Goal: Task Accomplishment & Management: Use online tool/utility

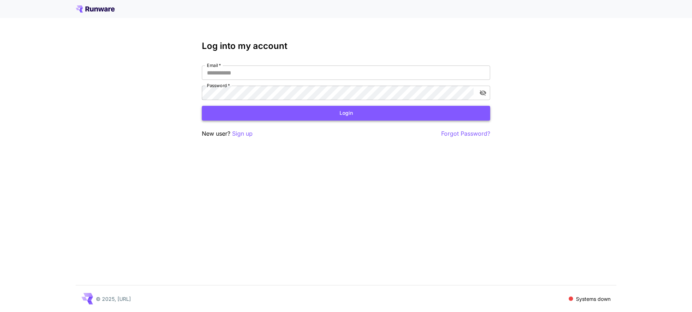
type input "**********"
click at [328, 118] on button "Login" at bounding box center [346, 113] width 288 height 15
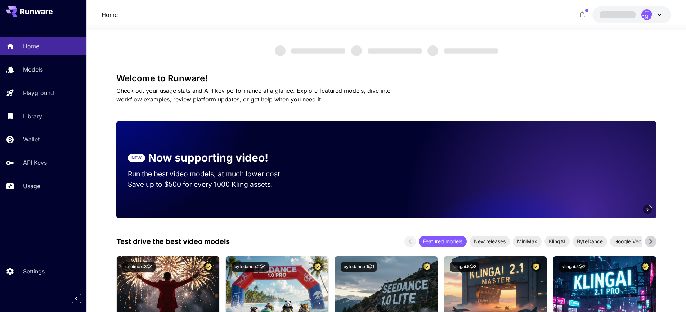
click at [27, 195] on div "Home Models Playground Library Wallet API Keys Usage" at bounding box center [43, 116] width 86 height 186
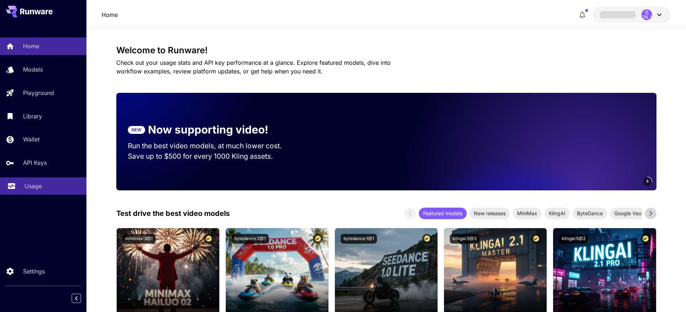
click at [32, 188] on p "Usage" at bounding box center [32, 186] width 17 height 9
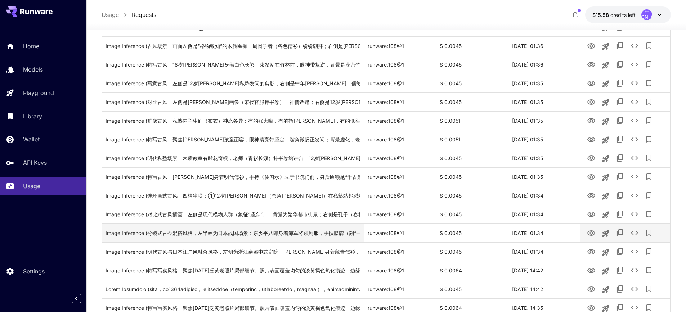
scroll to position [36, 0]
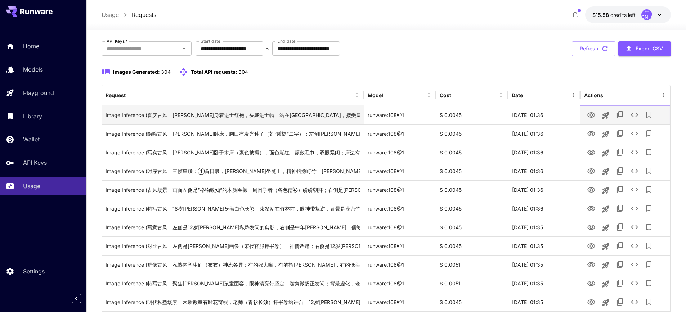
click at [591, 115] on icon "View Image" at bounding box center [591, 115] width 9 height 9
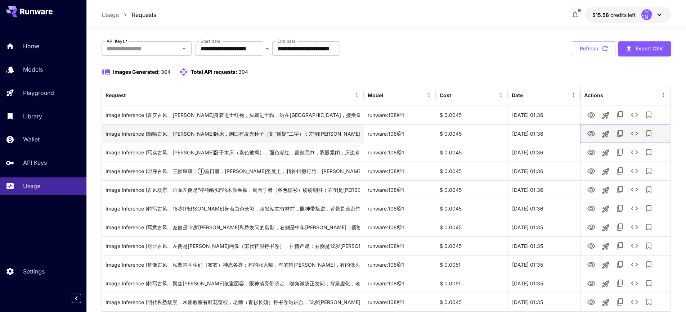
click at [589, 137] on icon "View Image" at bounding box center [591, 134] width 9 height 9
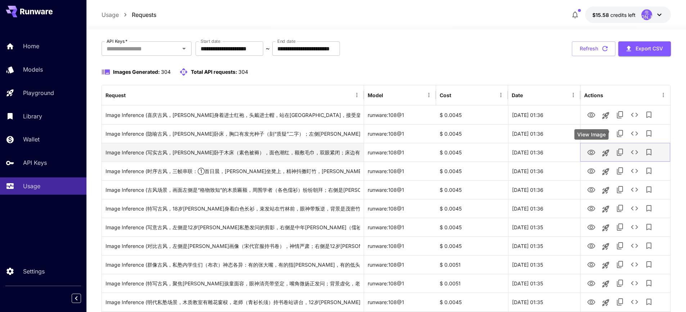
click at [591, 151] on icon "View Image" at bounding box center [591, 152] width 9 height 9
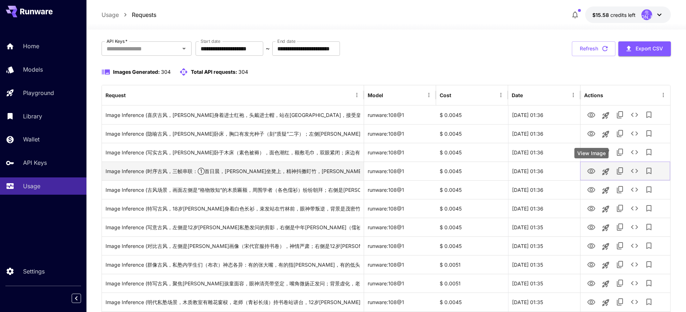
click at [588, 173] on icon "View Image" at bounding box center [591, 171] width 9 height 9
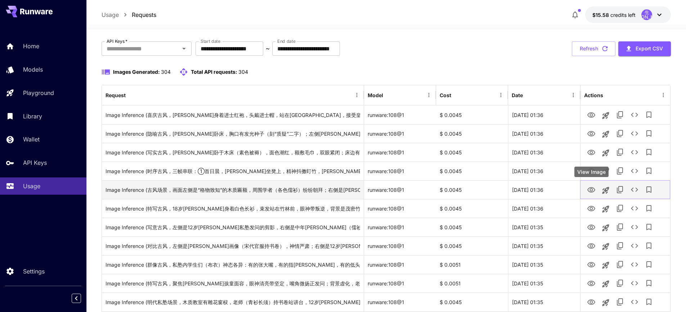
click at [592, 196] on button "View Image" at bounding box center [591, 189] width 14 height 15
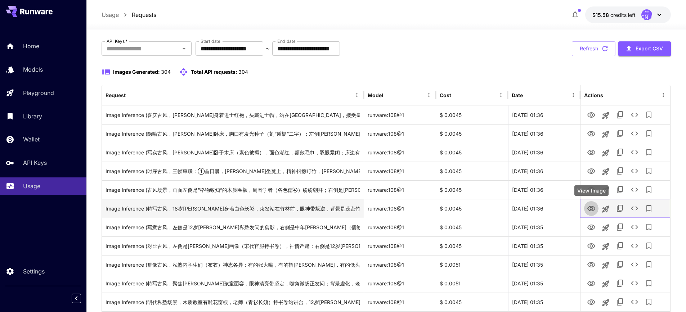
click at [592, 203] on button "View Image" at bounding box center [591, 208] width 14 height 15
click at [592, 207] on icon "View Image" at bounding box center [592, 208] width 8 height 5
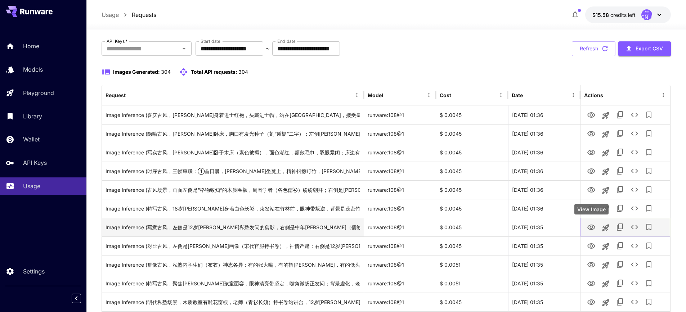
click at [590, 229] on icon "View Image" at bounding box center [592, 227] width 8 height 5
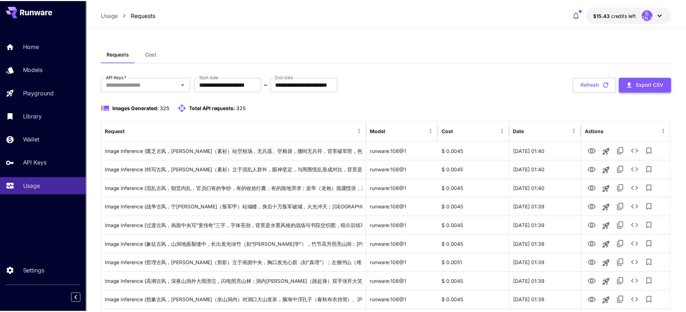
scroll to position [36, 0]
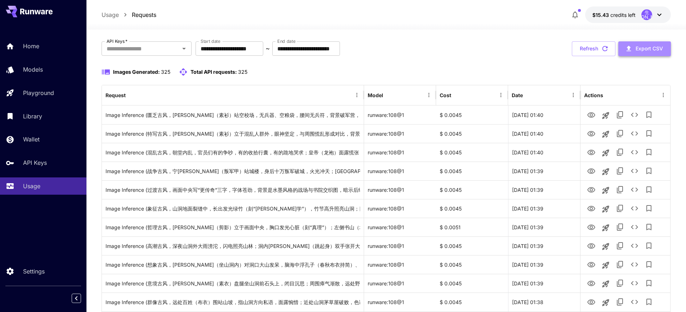
click at [650, 53] on button "Export CSV" at bounding box center [645, 48] width 53 height 15
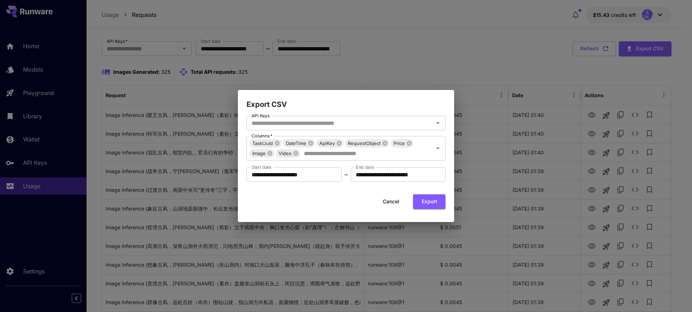
click at [394, 203] on button "Cancel" at bounding box center [391, 202] width 32 height 15
